Goal: Transaction & Acquisition: Purchase product/service

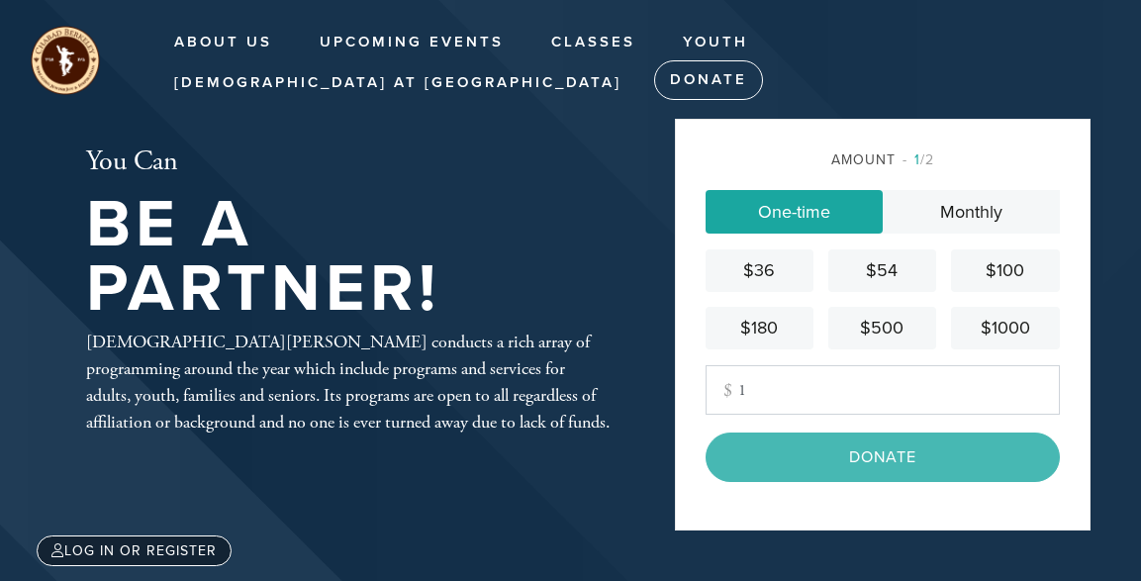
click at [765, 400] on input "1" at bounding box center [883, 389] width 354 height 49
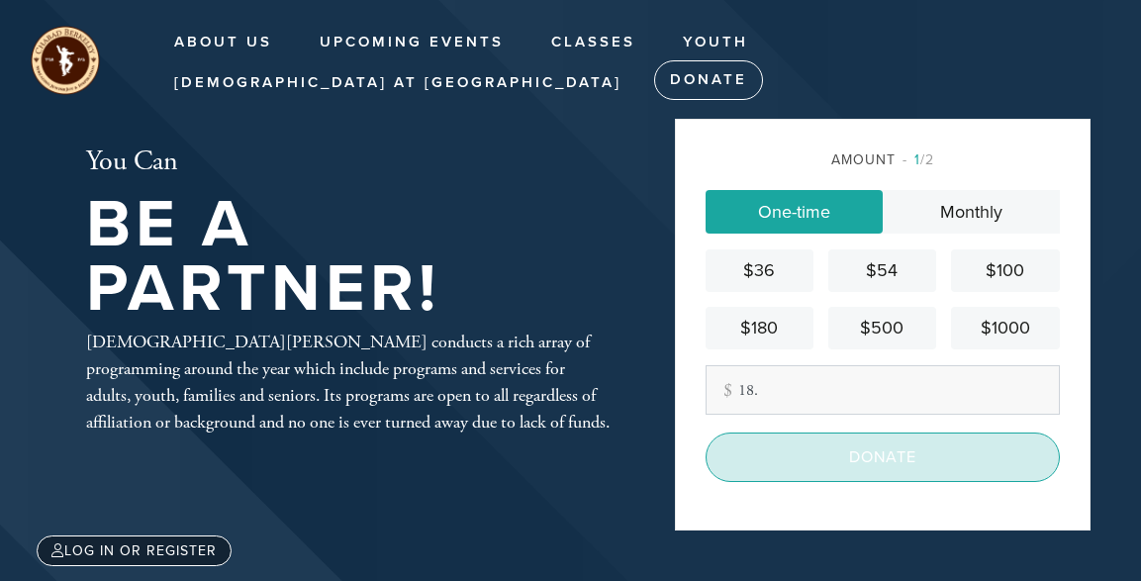
type input "18."
click at [868, 458] on input "Donate" at bounding box center [883, 456] width 354 height 49
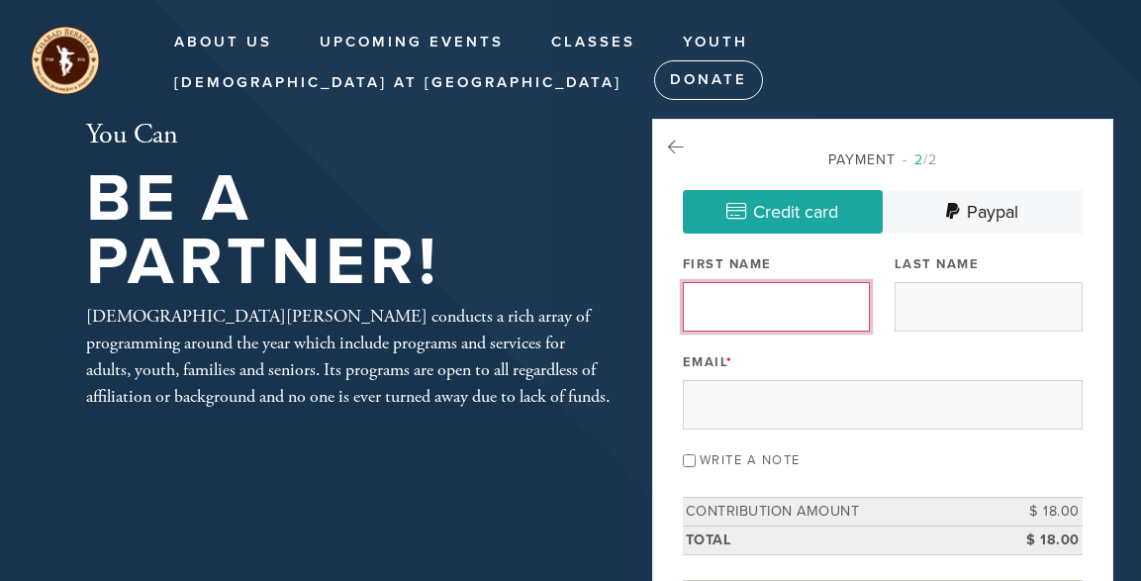
click at [791, 314] on input "First Name" at bounding box center [777, 306] width 188 height 49
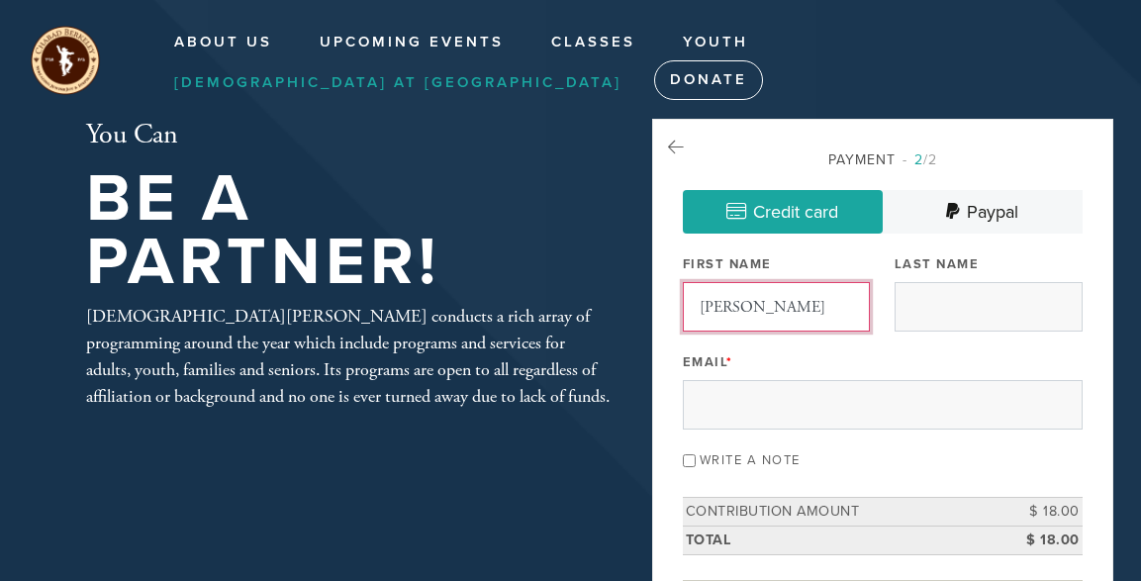
type input "[PERSON_NAME]"
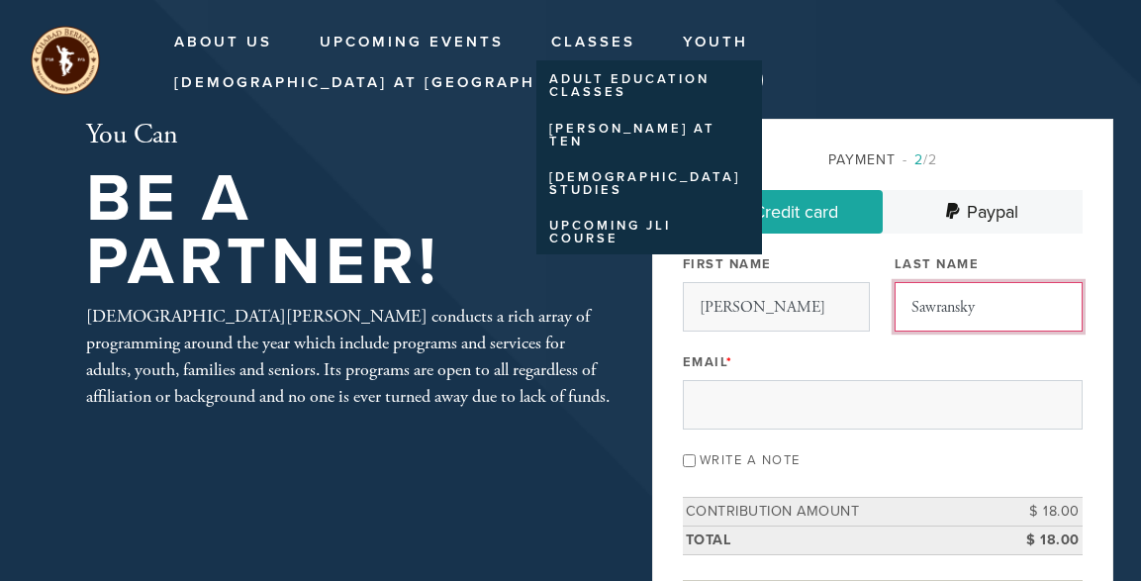
type input "Sawransky"
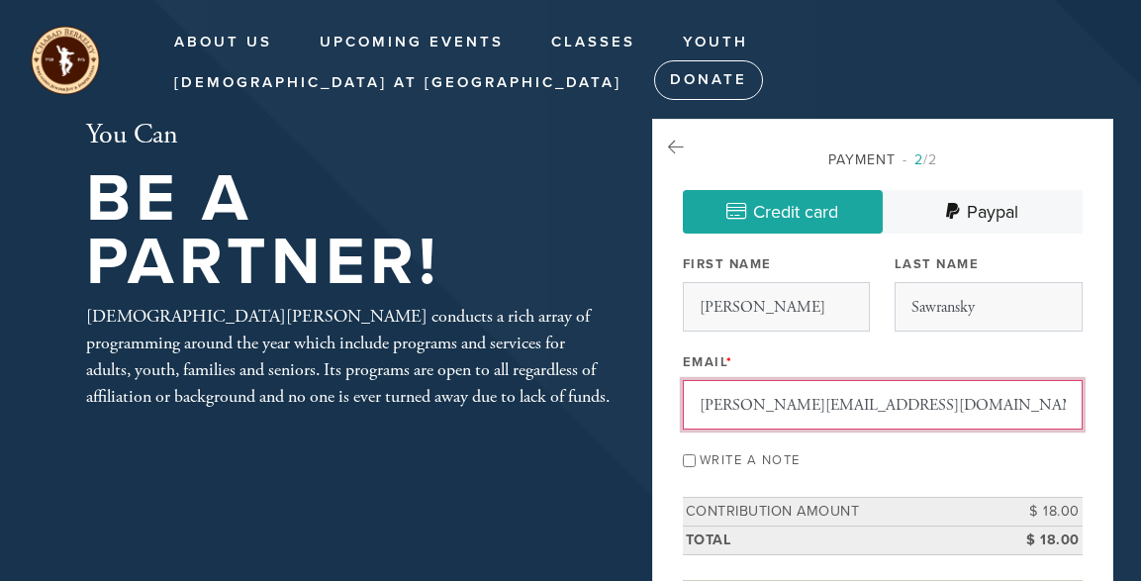
type input "[PERSON_NAME][EMAIL_ADDRESS][DOMAIN_NAME]"
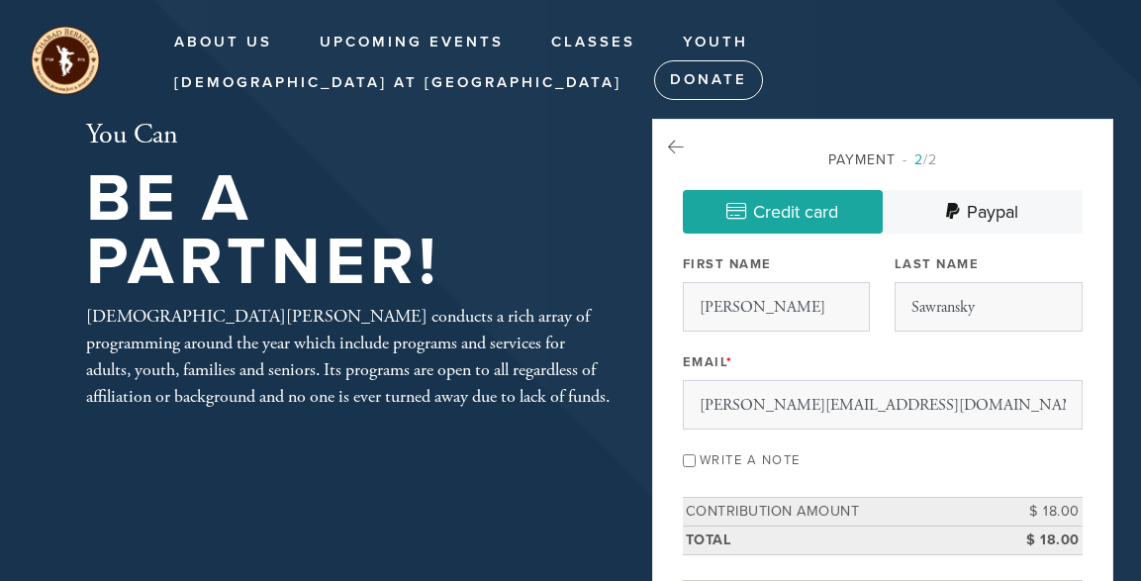
click at [696, 454] on input "Write a note" at bounding box center [689, 460] width 13 height 13
checkbox input "true"
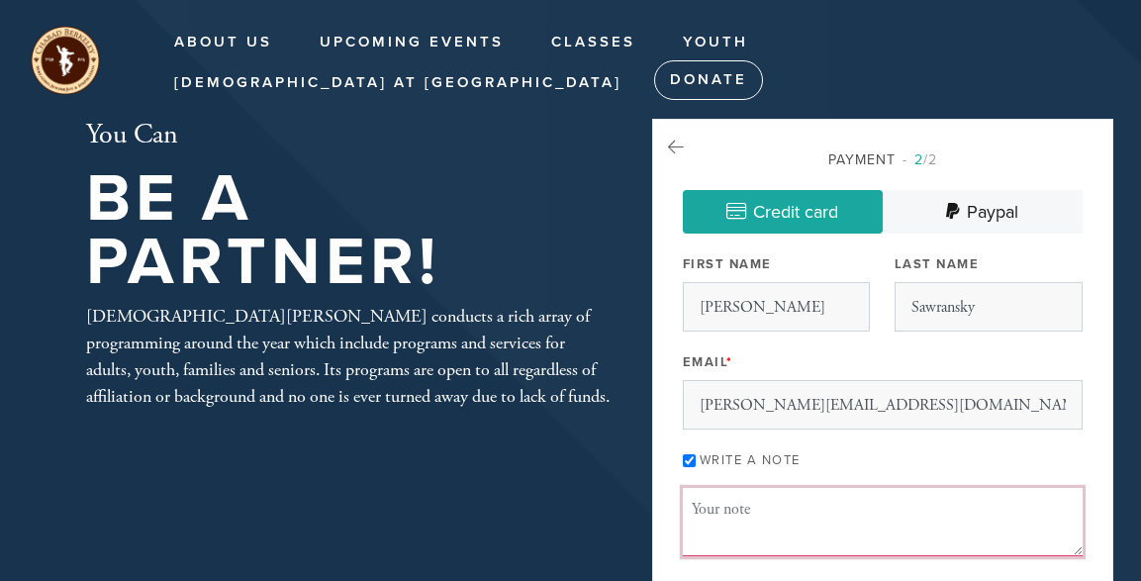
click at [736, 521] on textarea "Message or dedication" at bounding box center [883, 521] width 400 height 67
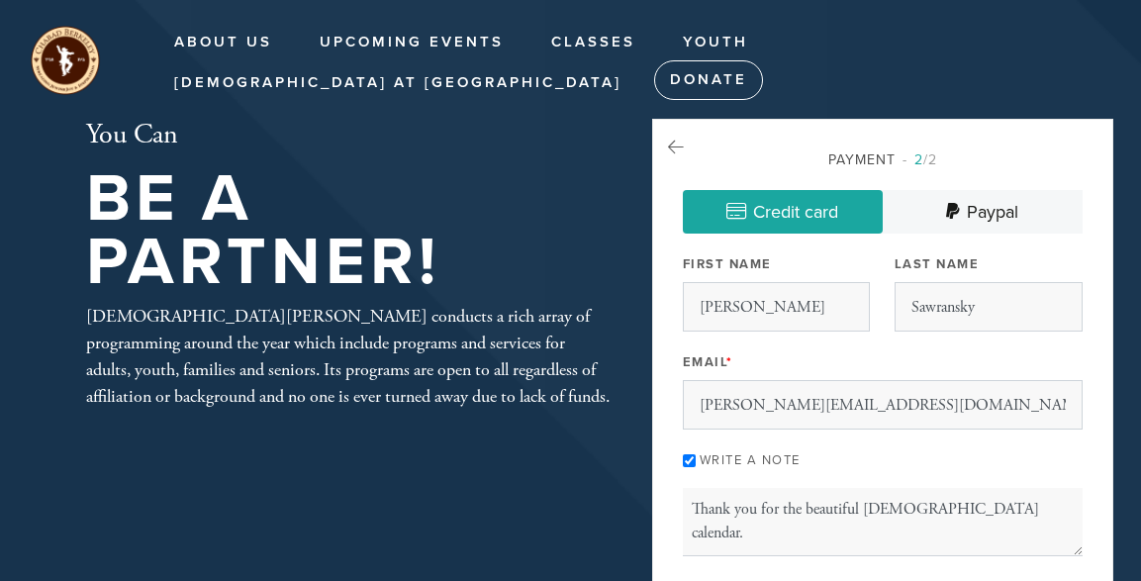
click at [614, 372] on div "You Can Be A Partner! [PERSON_NAME] conducts a rich array of programming around…" at bounding box center [348, 264] width 623 height 291
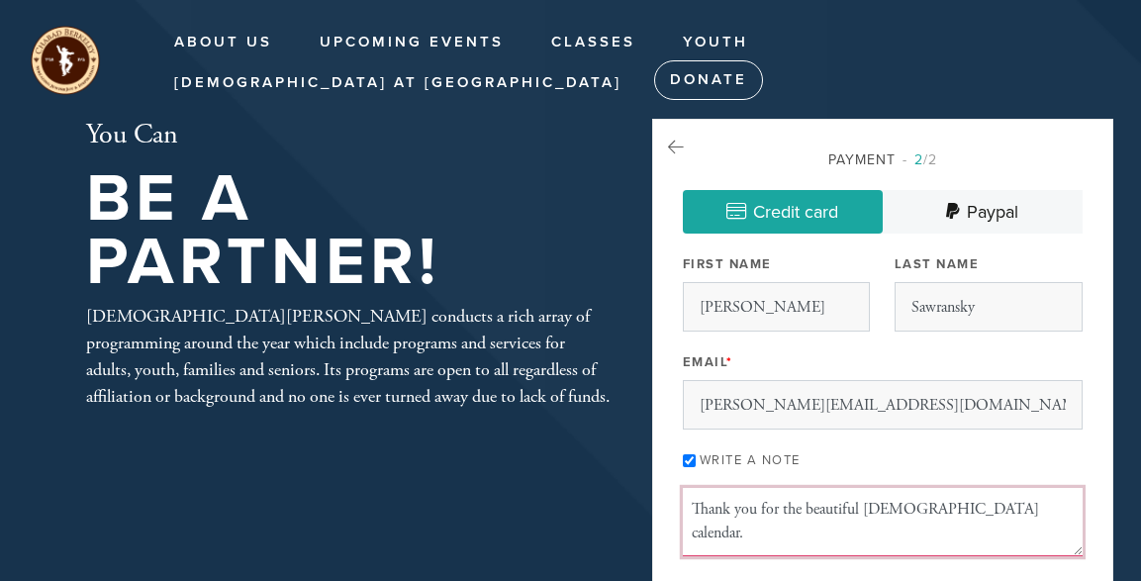
click at [986, 512] on textarea "Thank you for the beautiful [DEMOGRAPHIC_DATA] calendar." at bounding box center [883, 521] width 400 height 67
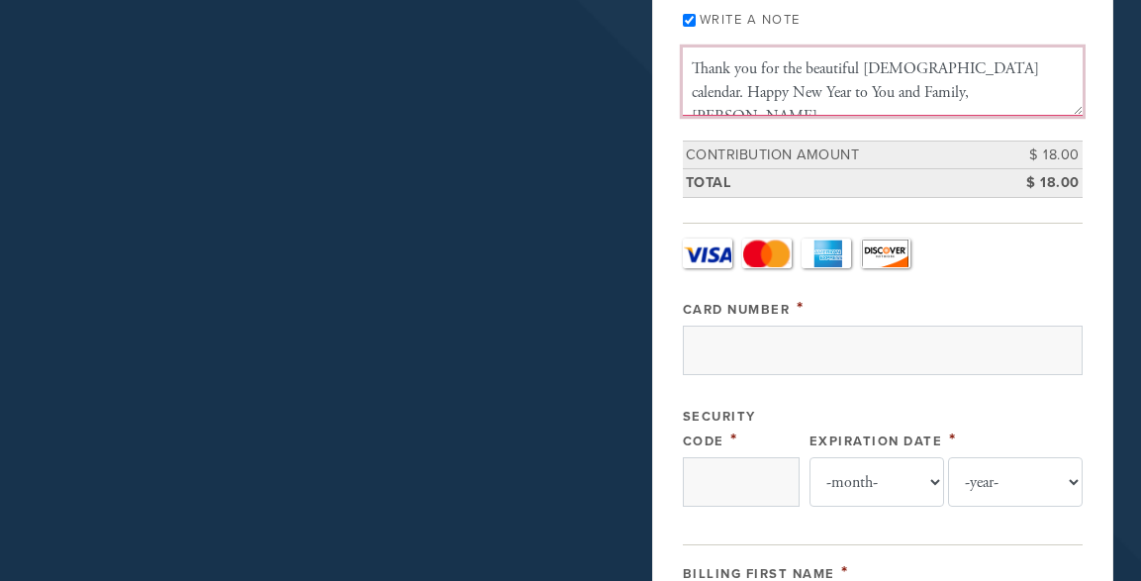
scroll to position [478, 0]
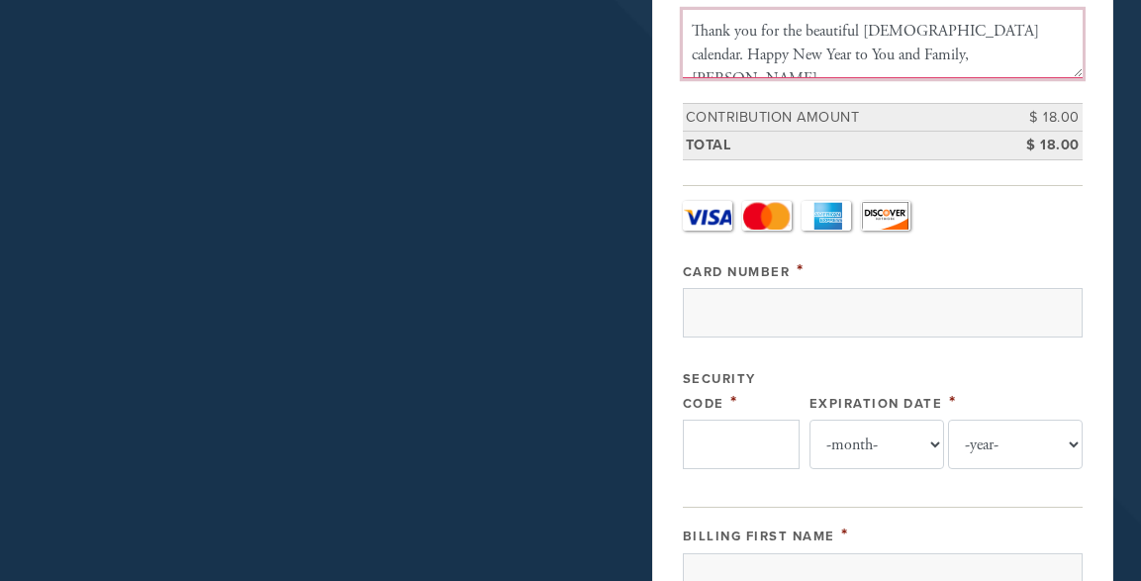
type textarea "Thank you for the beautiful [DEMOGRAPHIC_DATA] calendar. Happy New Year to You …"
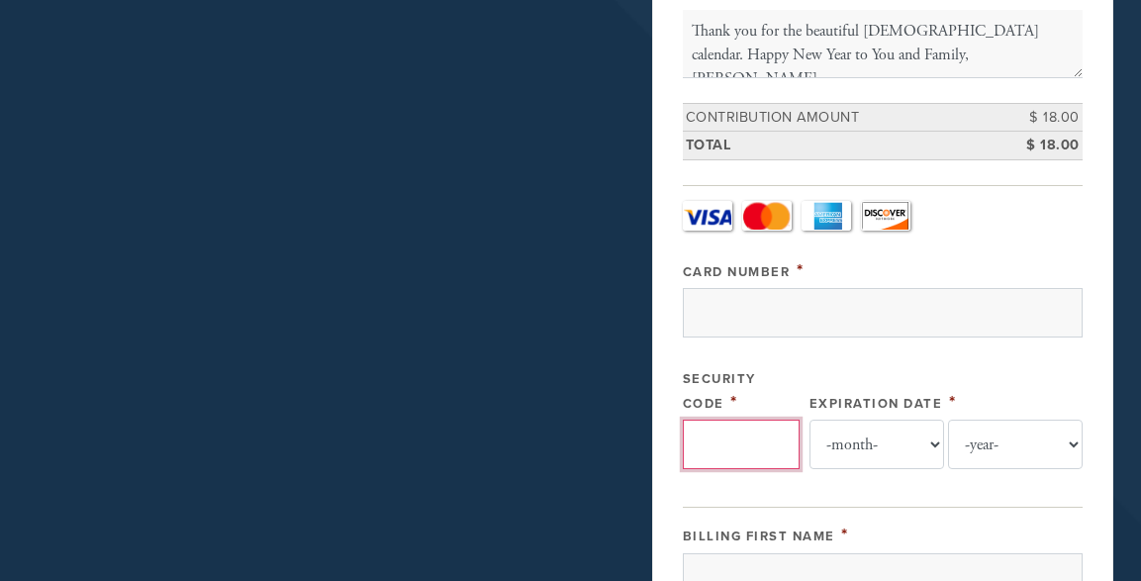
click at [720, 446] on input "Security Code" at bounding box center [741, 444] width 117 height 49
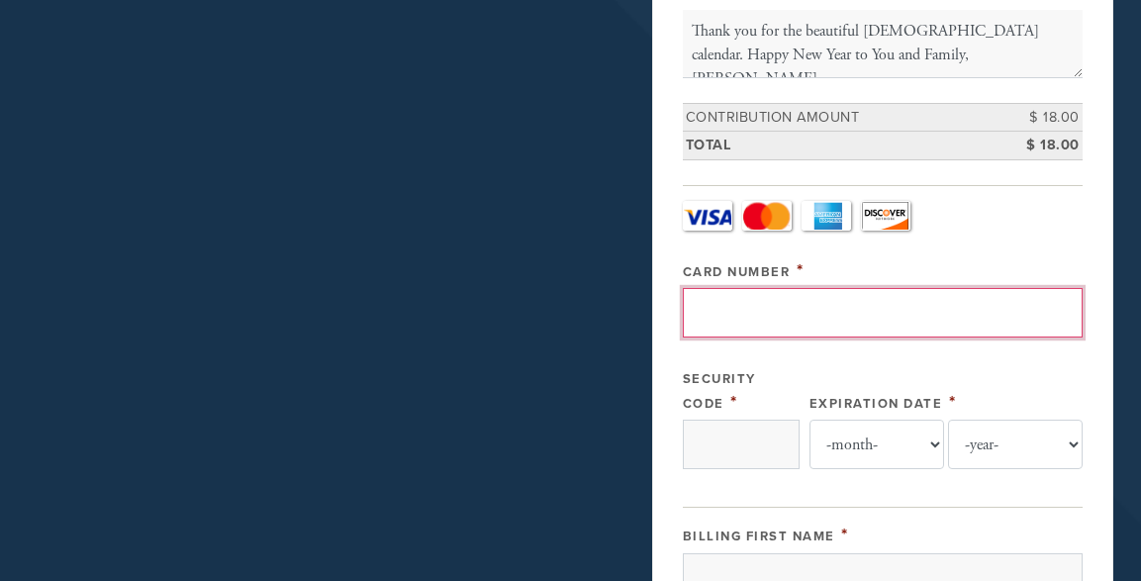
click at [733, 311] on input "Card Number" at bounding box center [883, 312] width 400 height 49
type input "[CREDIT_CARD_NUMBER]"
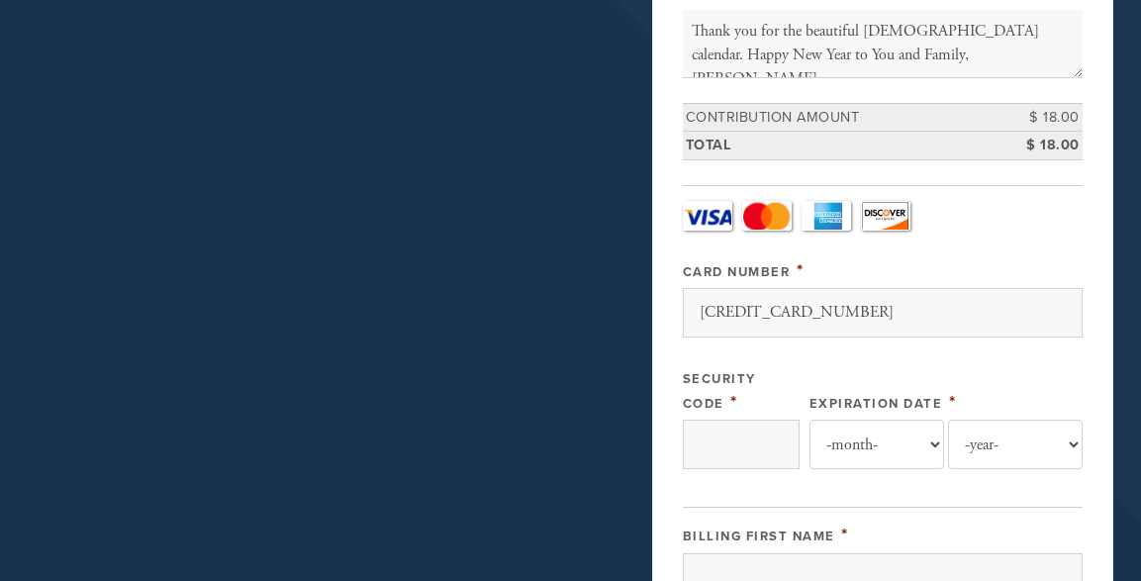
click at [1083, 330] on div "Payment 2 /2 Credit card [GEOGRAPHIC_DATA] Payment Processor Pay Later Credit C…" at bounding box center [882, 466] width 461 height 1651
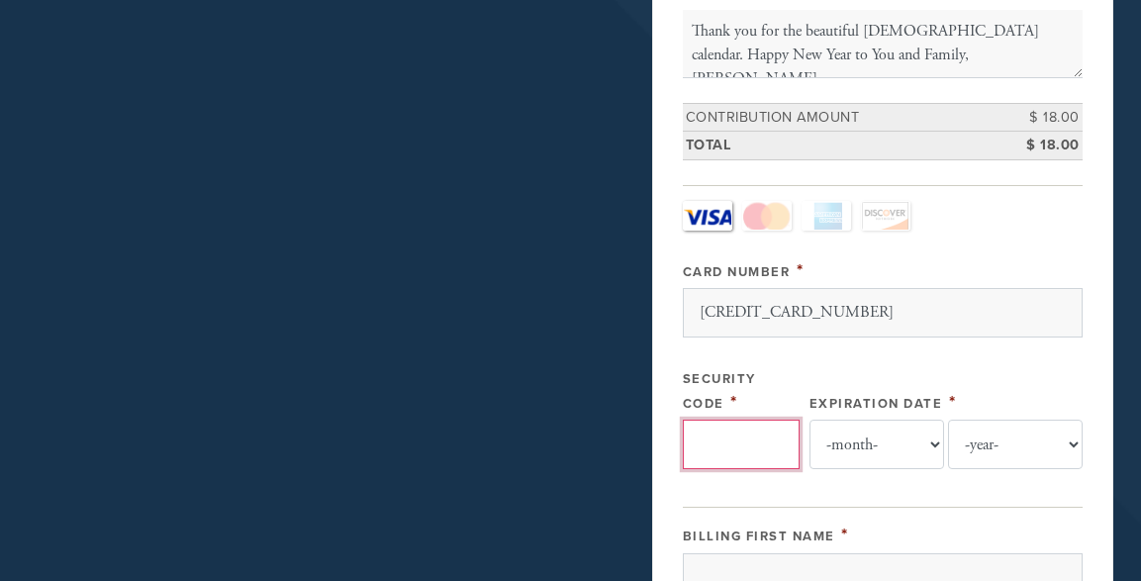
click at [729, 436] on input "Security Code" at bounding box center [741, 444] width 117 height 49
type input "768"
click at [809, 420] on select "-month- Jan Feb Mar Apr May Jun [DATE] Aug Sep Oct Nov Dec" at bounding box center [876, 444] width 135 height 49
select select "6"
click option "Jun" at bounding box center [0, 0] width 0 height 0
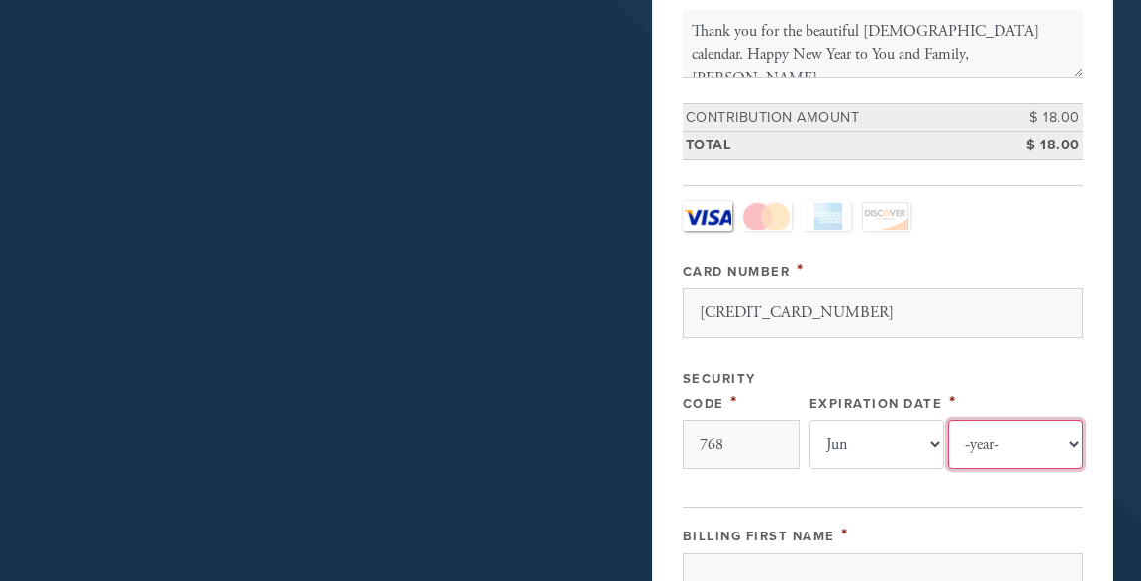
click at [948, 420] on select "-year- 2025 2026 2027 2028 2029 2030 2031 2032 2033 2034 2035" at bounding box center [1015, 444] width 135 height 49
select select "2027"
click option "2027" at bounding box center [0, 0] width 0 height 0
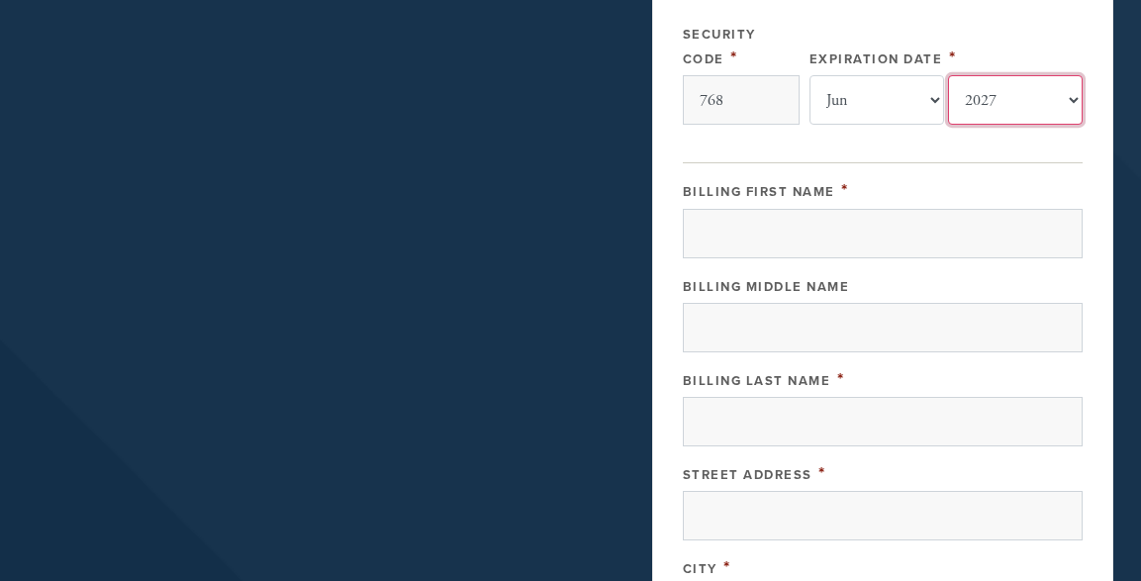
scroll to position [842, 0]
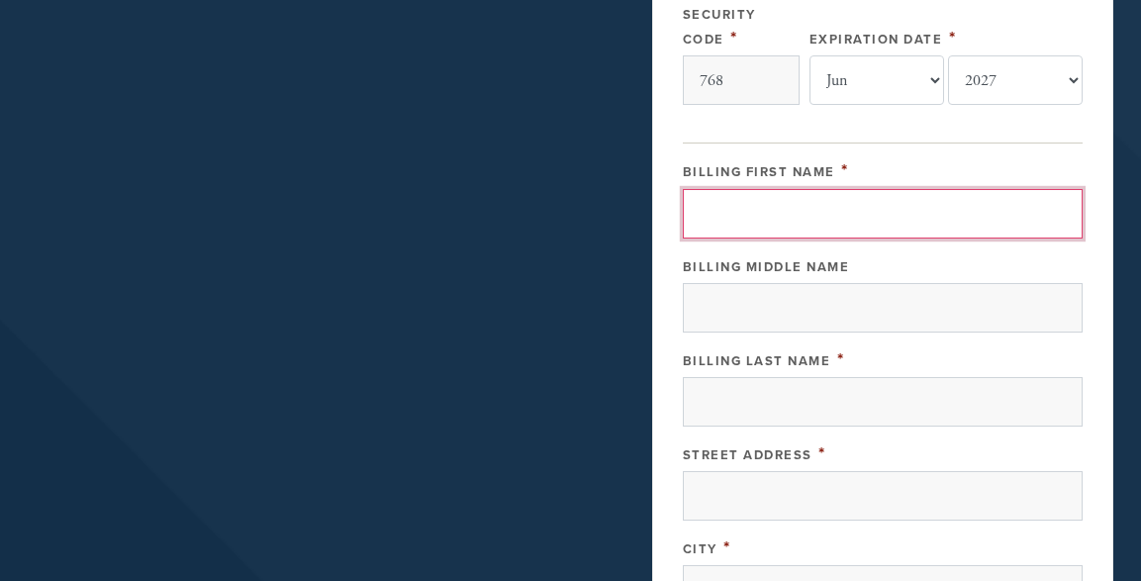
click at [772, 199] on input "Billing First Name" at bounding box center [883, 213] width 400 height 49
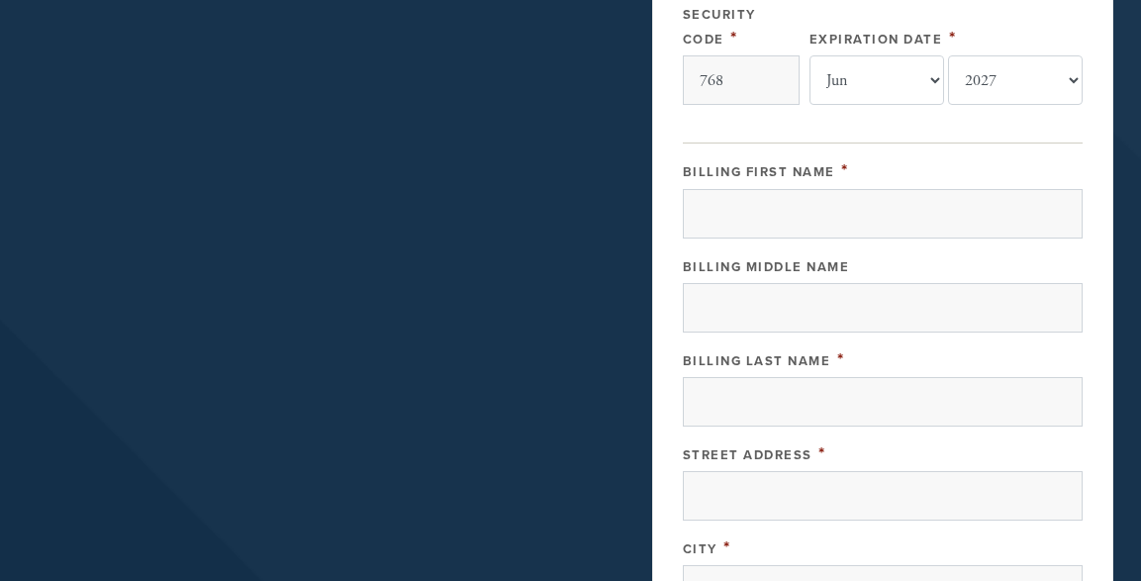
click at [754, 142] on fieldset "Billing Name and Address Billing First Name * Billing Middle Name Billing Last …" at bounding box center [883, 476] width 400 height 668
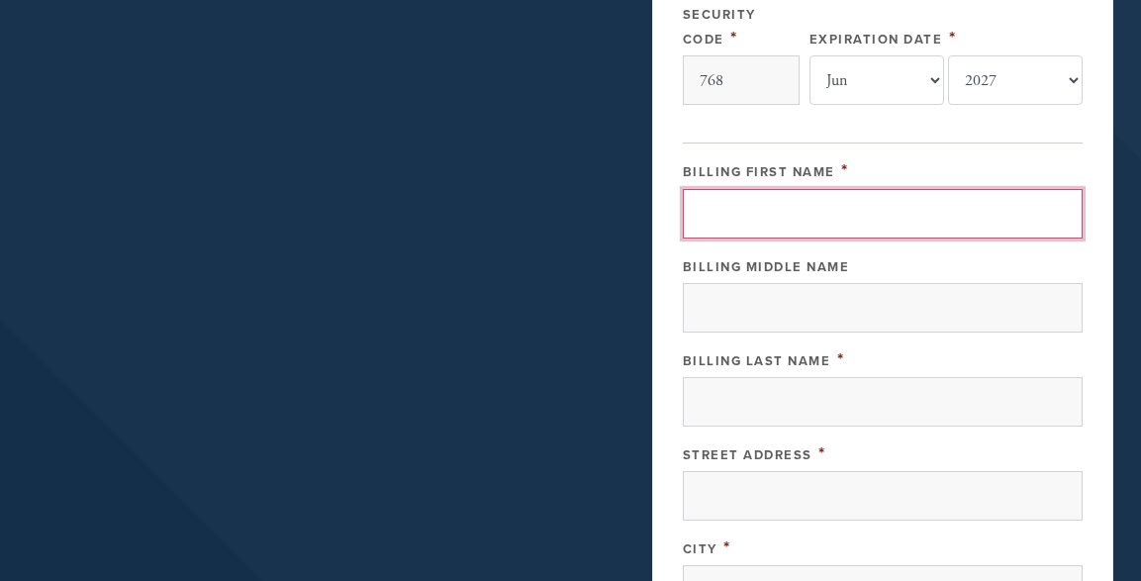
click at [757, 209] on input "Billing First Name" at bounding box center [883, 213] width 400 height 49
type input "e"
type input "[PERSON_NAME]"
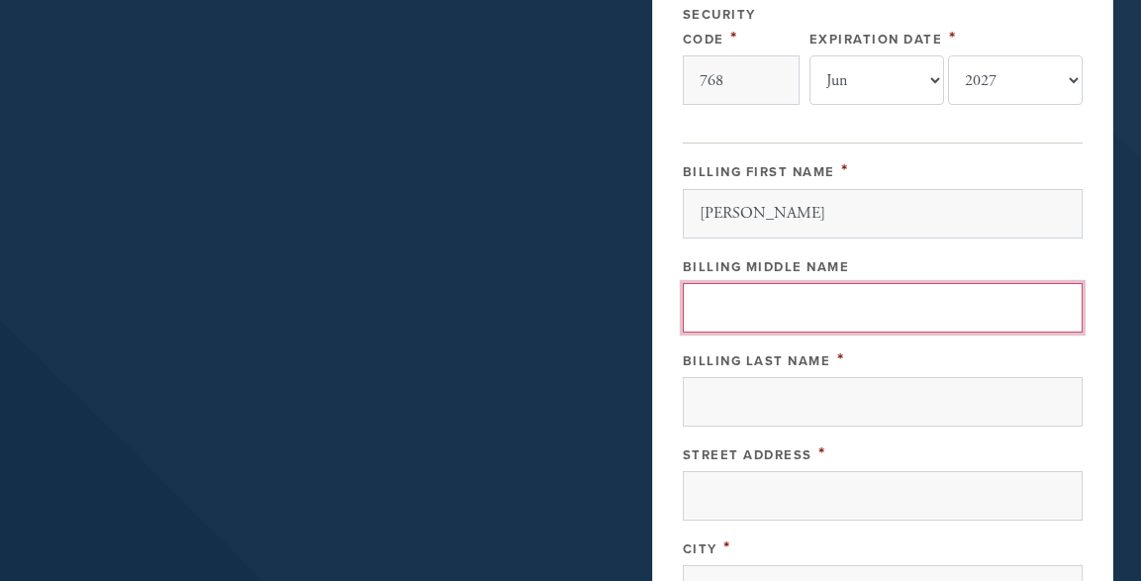
click at [744, 308] on input "Billing Middle Name" at bounding box center [883, 307] width 400 height 49
type input "B"
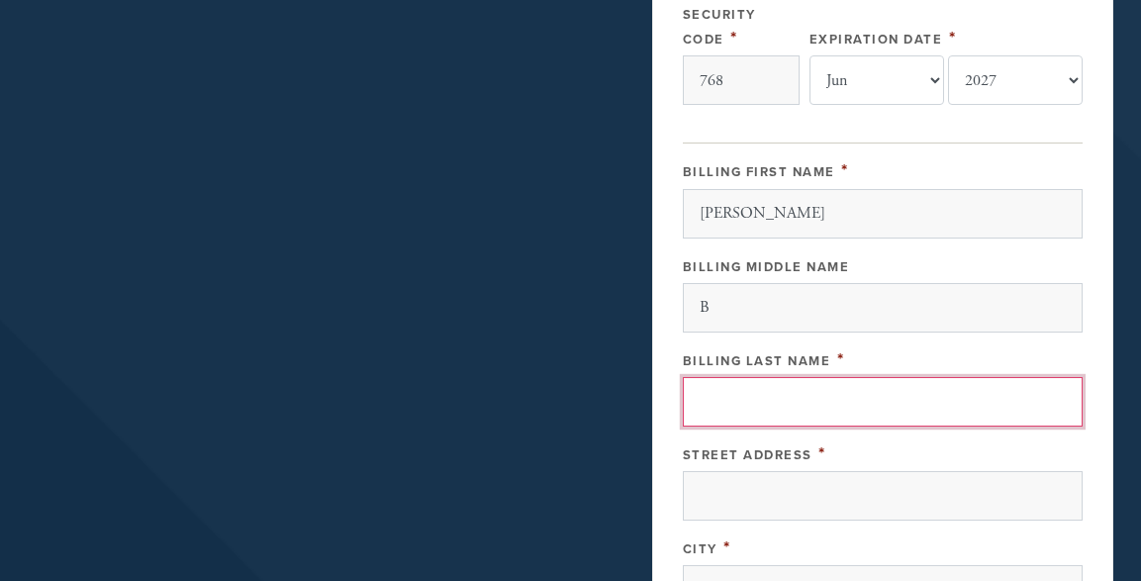
click at [732, 393] on input "Billing Last Name" at bounding box center [883, 401] width 400 height 49
type input "Sawransky"
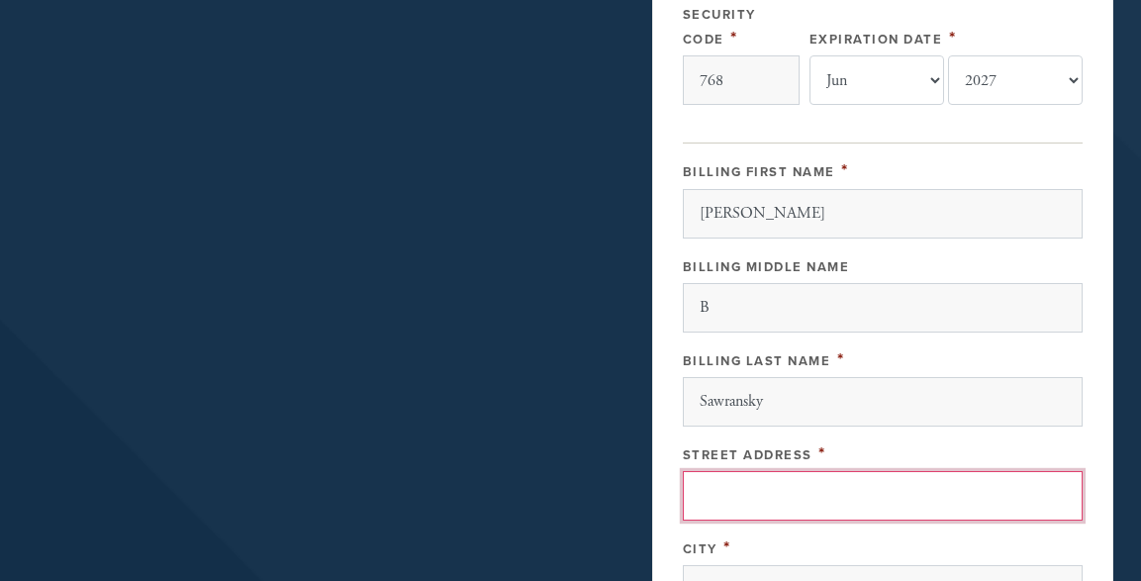
drag, startPoint x: 757, startPoint y: 494, endPoint x: 790, endPoint y: 474, distance: 38.2
click at [763, 490] on input "Street Address" at bounding box center [883, 495] width 400 height 49
type input "[STREET_ADDRESS]"
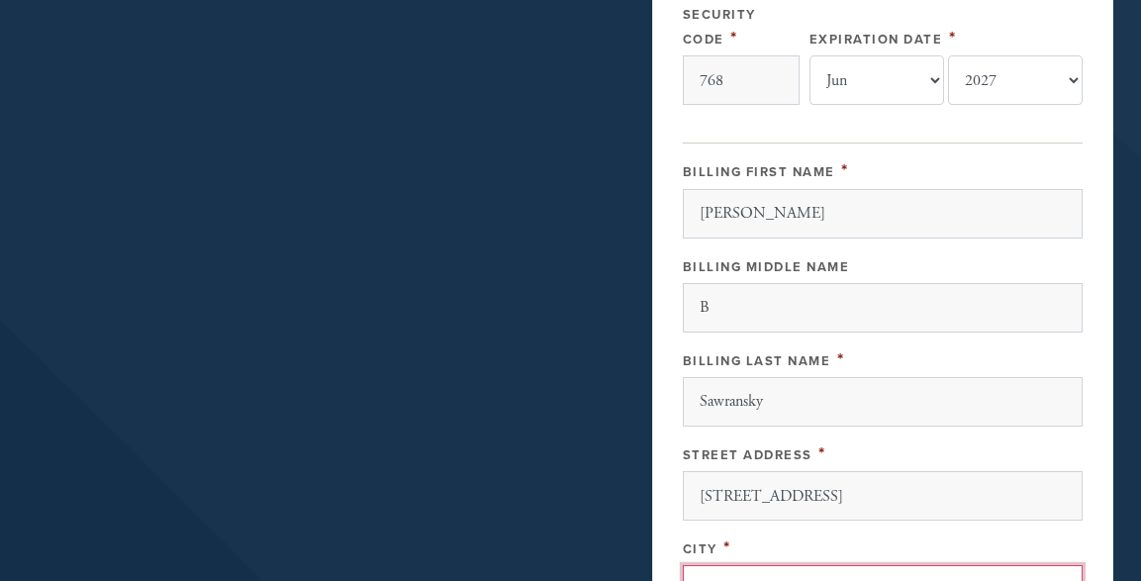
scroll to position [1141, 0]
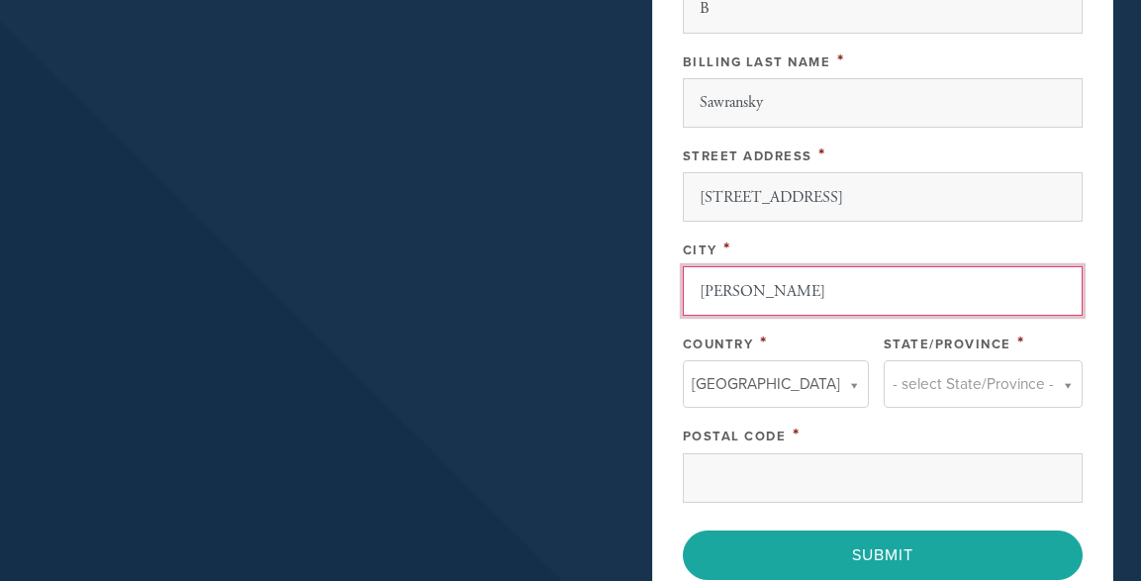
type input "[PERSON_NAME]"
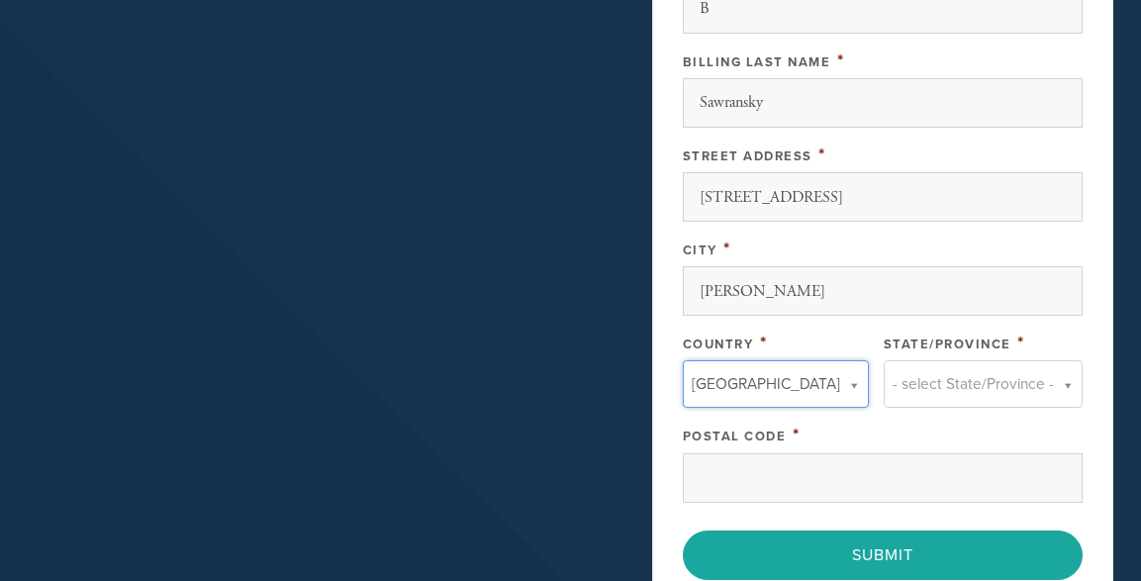
type input "C"
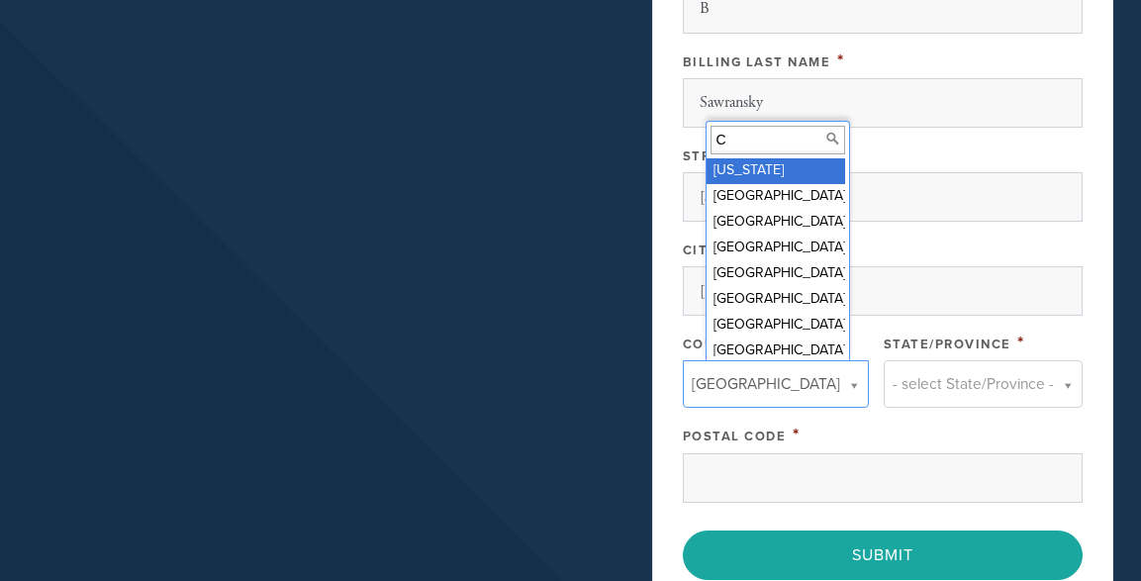
type input "CA"
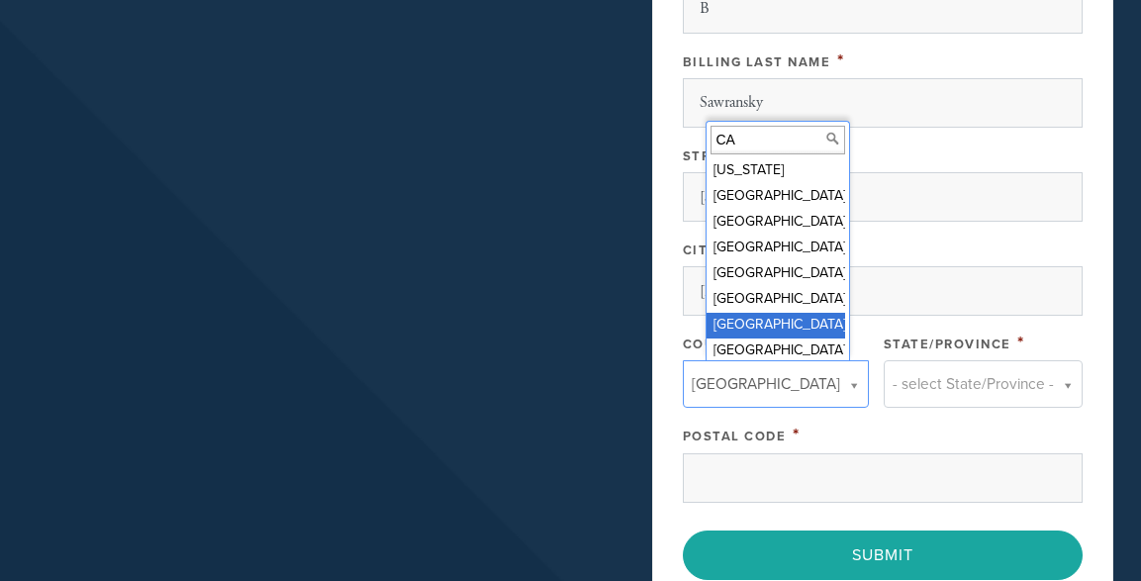
scroll to position [26, 0]
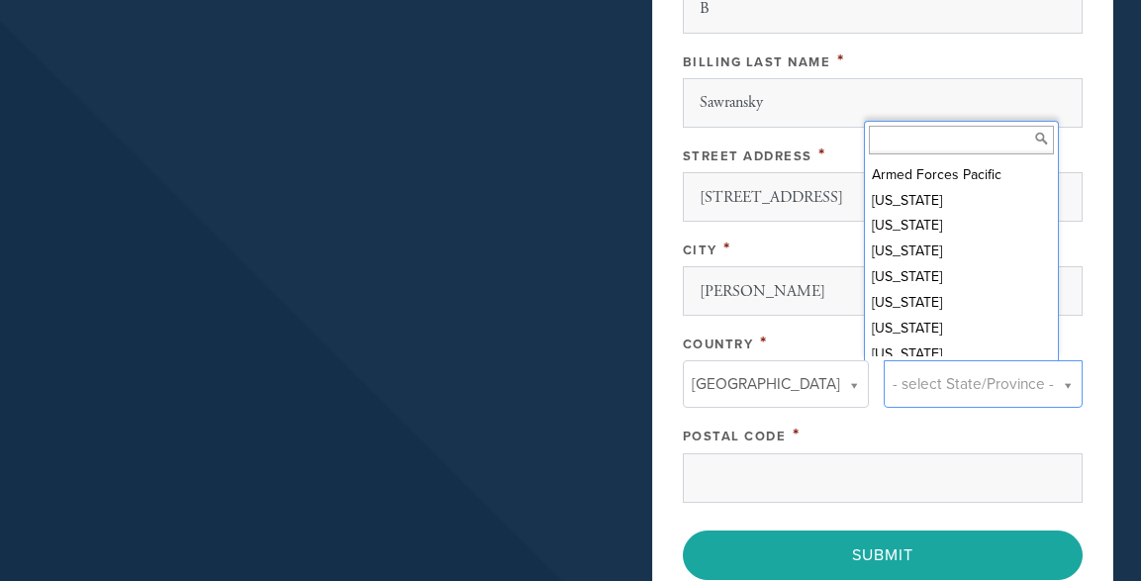
scroll to position [186, 0]
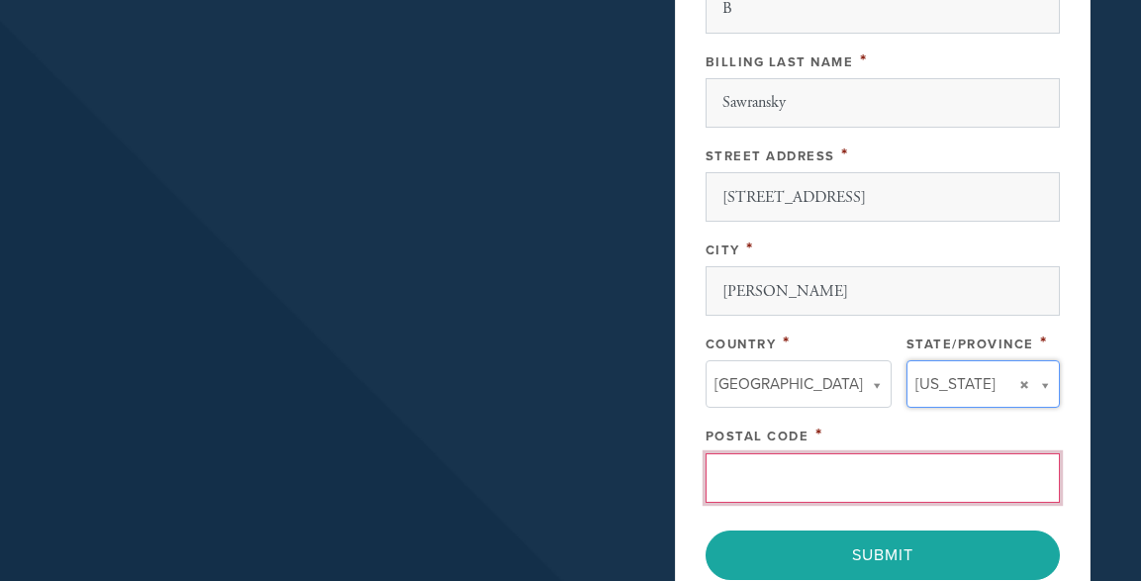
click at [741, 473] on input "Postal Code" at bounding box center [883, 477] width 354 height 49
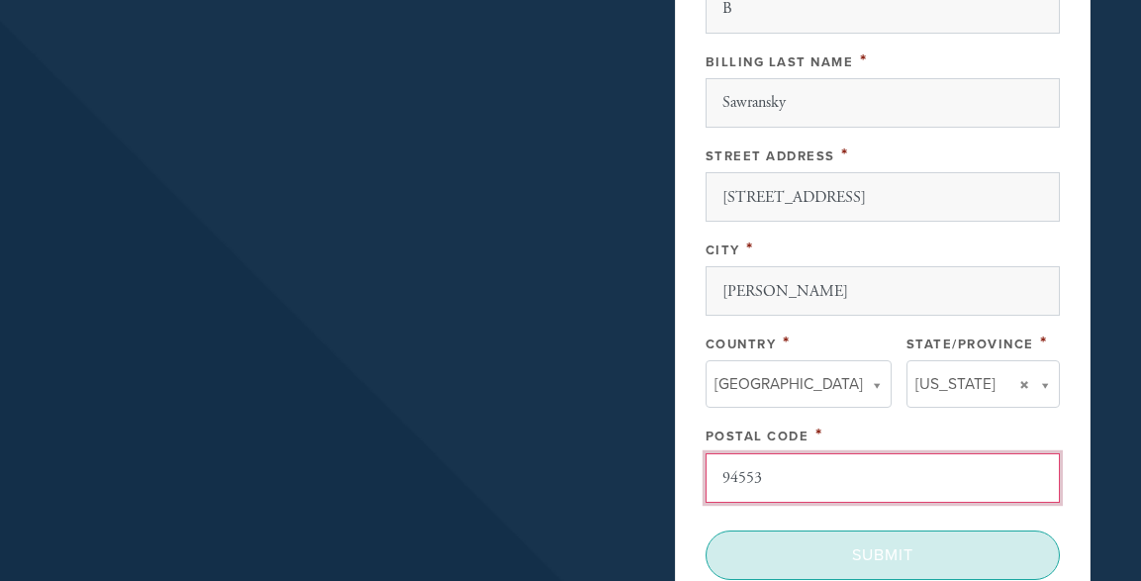
type input "94553"
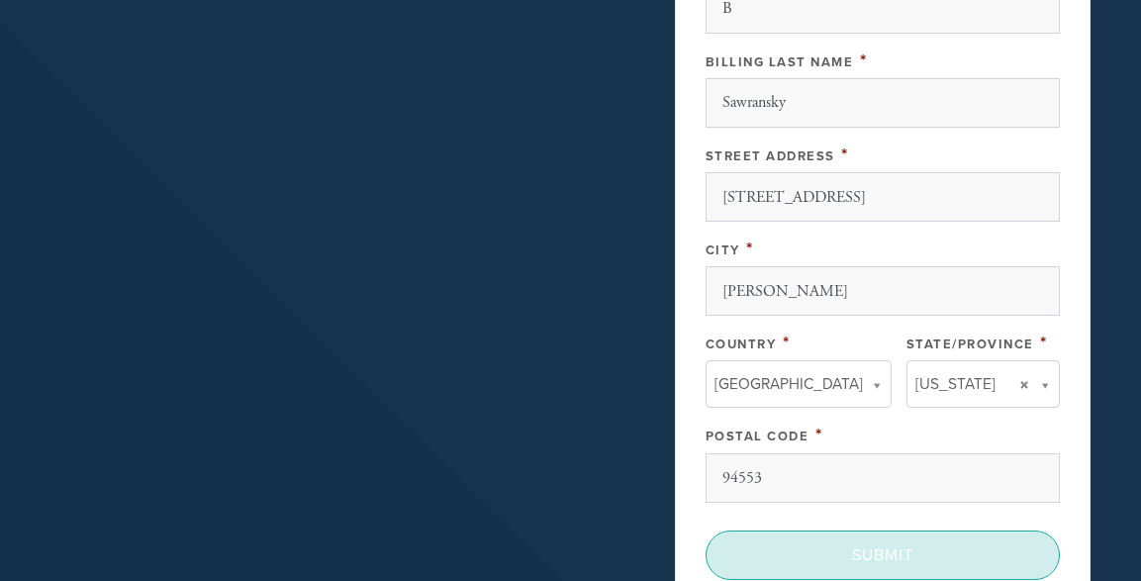
click at [903, 548] on input "Submit" at bounding box center [883, 554] width 354 height 49
